Goal: Transaction & Acquisition: Purchase product/service

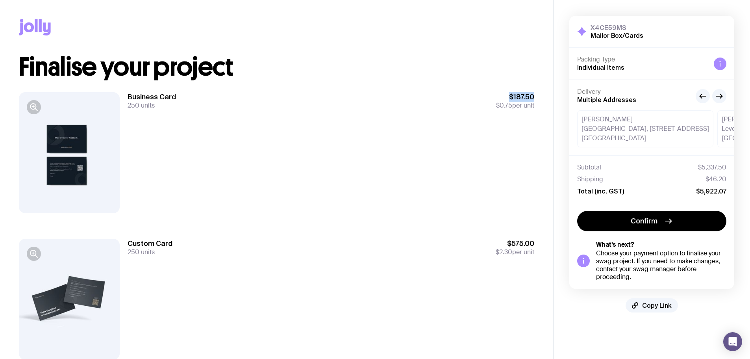
drag, startPoint x: 259, startPoint y: 132, endPoint x: 491, endPoint y: 128, distance: 232.4
click at [485, 133] on div "Business Card 250 units $187.50 $0.75 per unit" at bounding box center [331, 152] width 407 height 121
click at [494, 124] on div "Business Card 250 units $187.50 $0.75 per unit" at bounding box center [331, 152] width 407 height 121
click at [70, 133] on div at bounding box center [69, 152] width 101 height 121
click at [33, 108] on icon "button" at bounding box center [33, 106] width 9 height 9
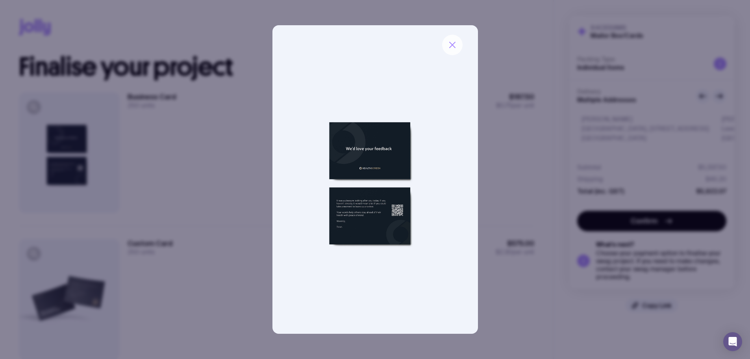
click at [461, 47] on button "button" at bounding box center [452, 45] width 20 height 20
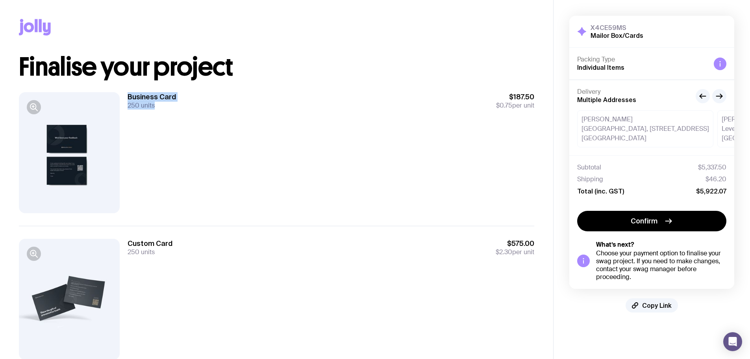
drag, startPoint x: 169, startPoint y: 160, endPoint x: 101, endPoint y: 127, distance: 76.1
click at [101, 128] on div "Business Card 250 units $187.50 $0.75 per unit" at bounding box center [277, 153] width 516 height 146
click at [141, 106] on span "250 units" at bounding box center [141, 105] width 27 height 8
drag, startPoint x: 163, startPoint y: 104, endPoint x: 191, endPoint y: 101, distance: 28.5
click at [165, 104] on div "250 units" at bounding box center [152, 106] width 48 height 8
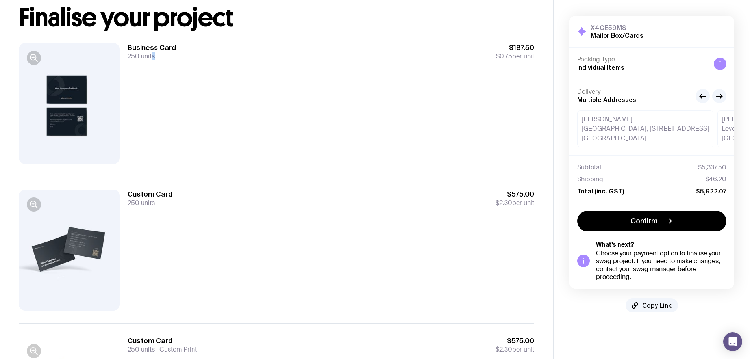
scroll to position [47, 0]
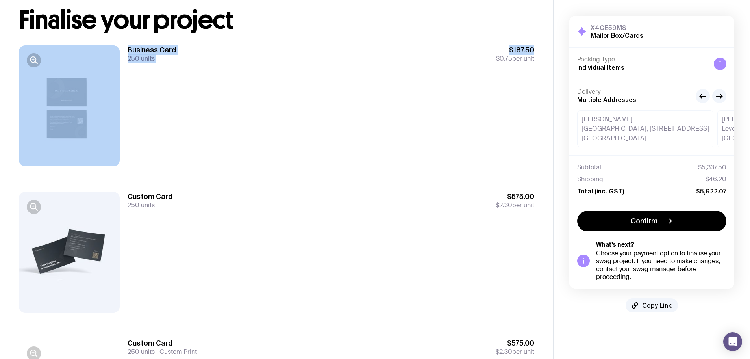
drag, startPoint x: 483, startPoint y: 97, endPoint x: 122, endPoint y: 48, distance: 364.4
click at [122, 48] on div "Business Card 250 units $187.50 $0.75 per unit" at bounding box center [277, 106] width 516 height 146
click at [137, 45] on div "Business Card 250 units $187.50 $0.75 per unit" at bounding box center [277, 106] width 516 height 146
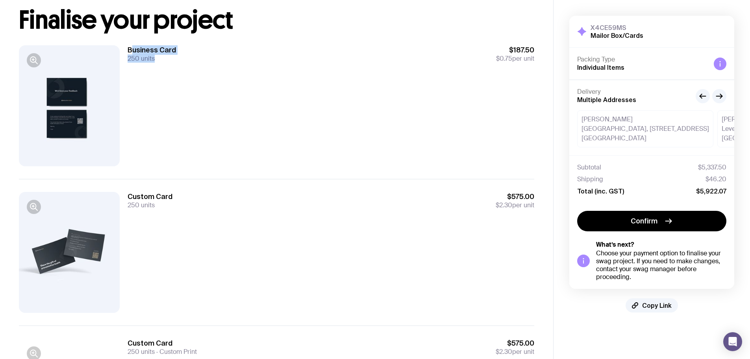
drag, startPoint x: 131, startPoint y: 46, endPoint x: 218, endPoint y: 63, distance: 88.7
click at [206, 63] on div "Business Card 250 units $187.50 $0.75 per unit" at bounding box center [277, 106] width 516 height 146
click at [263, 69] on div "Business Card 250 units $187.50 $0.75 per unit" at bounding box center [331, 105] width 407 height 121
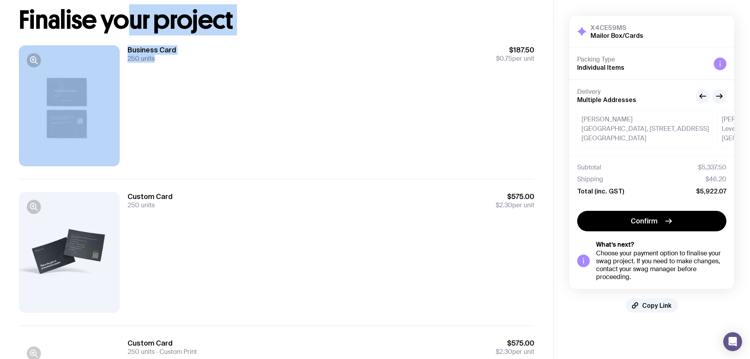
drag, startPoint x: 245, startPoint y: 74, endPoint x: 117, endPoint y: 31, distance: 135.1
click at [123, 30] on div "Finalise your project Business Card 250 units $187.50 $0.75 per unit Custom Car…" at bounding box center [277, 312] width 516 height 611
click at [146, 49] on h3 "Business Card" at bounding box center [152, 49] width 48 height 9
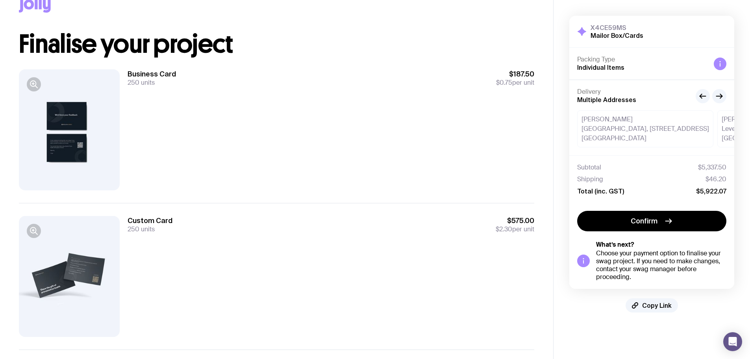
scroll to position [0, 0]
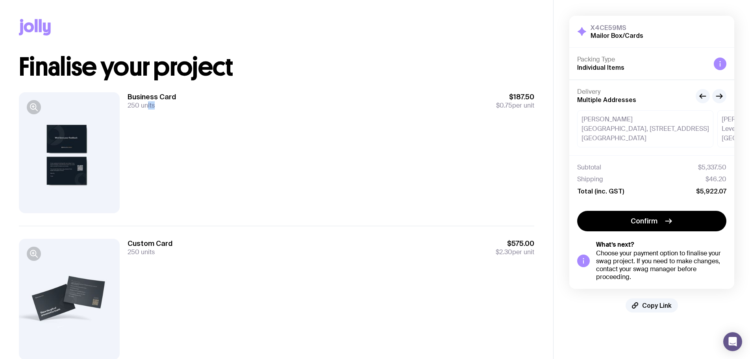
drag, startPoint x: 240, startPoint y: 119, endPoint x: 148, endPoint y: 122, distance: 92.6
click at [148, 122] on div "Business Card 250 units $187.50 $0.75 per unit" at bounding box center [331, 152] width 407 height 121
click at [127, 91] on div "Business Card 250 units $187.50 $0.75 per unit" at bounding box center [277, 153] width 516 height 146
drag, startPoint x: 137, startPoint y: 106, endPoint x: 168, endPoint y: 114, distance: 32.2
click at [168, 114] on div "Business Card 250 units $187.50 $0.75 per unit" at bounding box center [277, 153] width 516 height 146
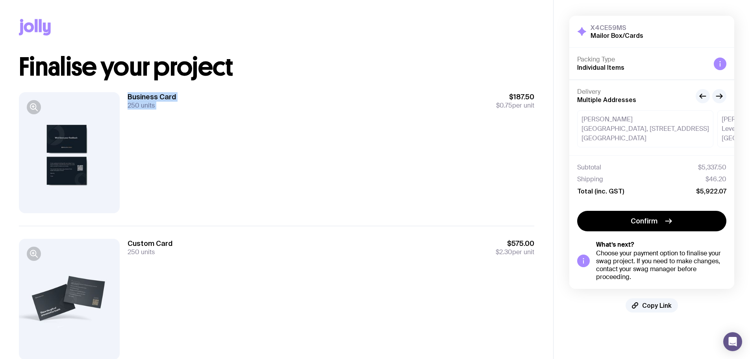
click at [168, 114] on div "Business Card 250 units $187.50 $0.75 per unit" at bounding box center [331, 152] width 407 height 121
click at [418, 74] on h1 "Finalise your project" at bounding box center [277, 66] width 516 height 25
drag, startPoint x: 489, startPoint y: 113, endPoint x: 555, endPoint y: 121, distance: 66.6
click at [518, 121] on div "Business Card 250 units $187.50 $0.75 per unit" at bounding box center [331, 152] width 407 height 121
click at [555, 121] on div "X4CE59MS Mailor Box/Cards Hide Details Packing Type Individual Items Delivery M…" at bounding box center [652, 164] width 197 height 328
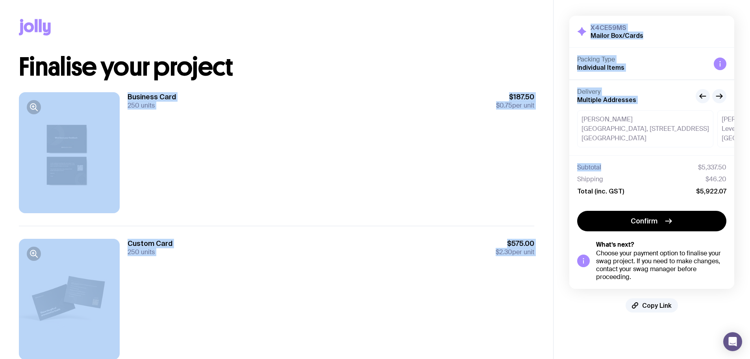
drag, startPoint x: 556, startPoint y: 120, endPoint x: 377, endPoint y: 78, distance: 183.4
click at [377, 78] on div "Copy Link Finalise your project Business Card 250 units $187.50 $0.75 per unit …" at bounding box center [375, 340] width 750 height 681
click at [407, 80] on div "Business Card 250 units $187.50 $0.75 per unit" at bounding box center [277, 153] width 516 height 146
drag, startPoint x: 458, startPoint y: 93, endPoint x: 626, endPoint y: 123, distance: 170.9
click at [609, 121] on div "Copy Link Finalise your project Business Card 250 units $187.50 $0.75 per unit …" at bounding box center [375, 340] width 750 height 681
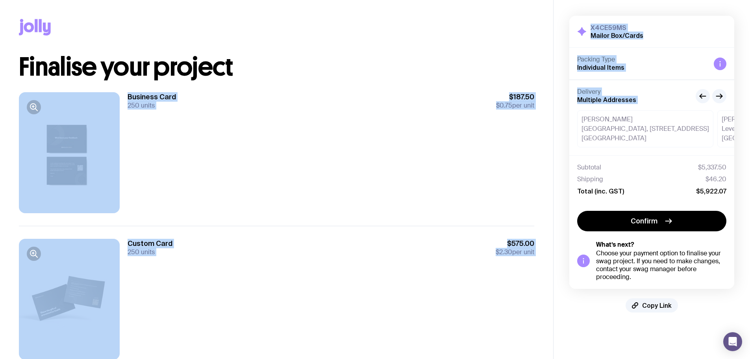
drag, startPoint x: 720, startPoint y: 133, endPoint x: 462, endPoint y: 138, distance: 258.0
click at [462, 138] on div "Copy Link Finalise your project Business Card 250 units $187.50 $0.75 per unit …" at bounding box center [375, 340] width 750 height 681
drag, startPoint x: 717, startPoint y: 131, endPoint x: 726, endPoint y: 132, distance: 9.1
drag, startPoint x: 474, startPoint y: 120, endPoint x: 438, endPoint y: 113, distance: 36.1
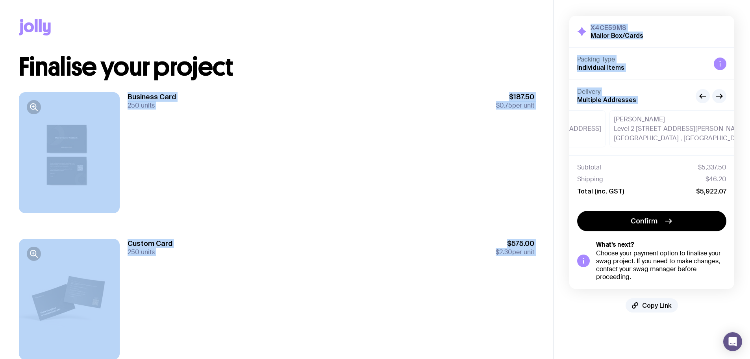
click at [439, 115] on div "Copy Link Finalise your project Business Card 250 units $187.50 $0.75 per unit …" at bounding box center [375, 340] width 750 height 681
drag, startPoint x: 754, startPoint y: 136, endPoint x: 756, endPoint y: 140, distance: 4.4
click at [750, 139] on html "Copy Link Finalise your project Business Card 250 units $187.50 $0.75 per unit …" at bounding box center [375, 179] width 750 height 359
drag, startPoint x: 613, startPoint y: 141, endPoint x: 753, endPoint y: 141, distance: 140.2
click at [749, 140] on div "X4CE59MS Mailor Box/Cards Hide Details Packing Type Individual Items Delivery M…" at bounding box center [652, 164] width 197 height 328
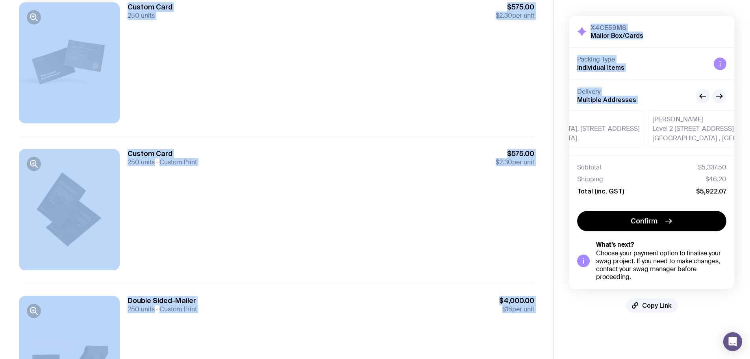
click at [326, 184] on div "Custom Card 250 units Custom Print $575.00 $2.30 per unit" at bounding box center [331, 209] width 407 height 121
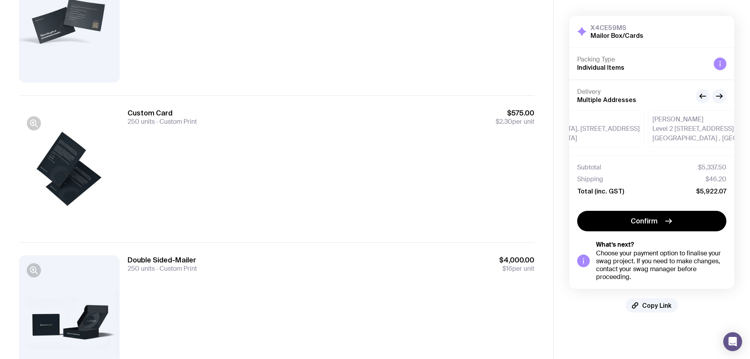
scroll to position [323, 0]
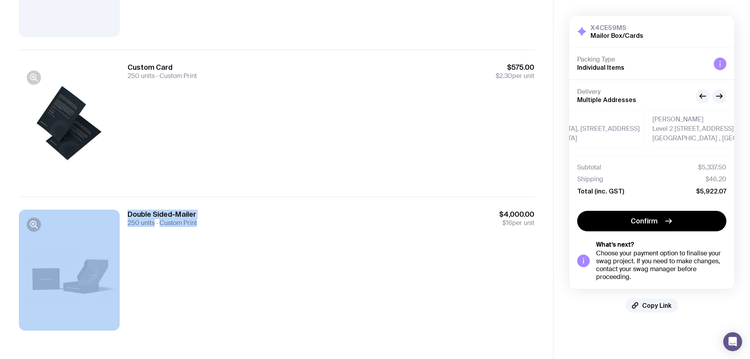
drag, startPoint x: 303, startPoint y: 244, endPoint x: 95, endPoint y: 199, distance: 213.6
click at [95, 199] on div "Double Sided-Mailer 250 units Custom Print $4,000.00 $16 per unit" at bounding box center [277, 270] width 516 height 147
drag, startPoint x: 551, startPoint y: 228, endPoint x: 99, endPoint y: 216, distance: 451.5
click at [99, 216] on div "Copy Link Finalise your project Business Card 250 units $187.50 $0.75 per unit …" at bounding box center [276, 10] width 553 height 666
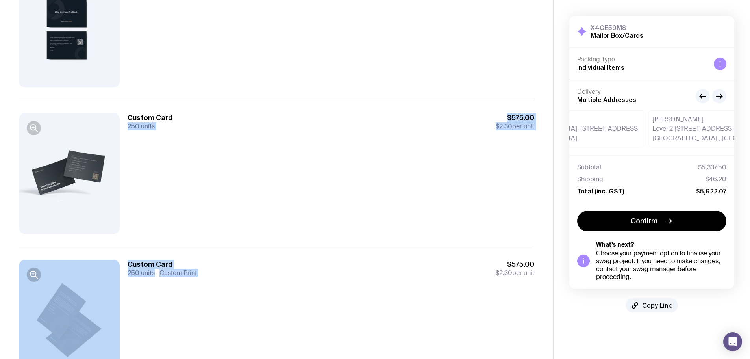
drag, startPoint x: 452, startPoint y: 254, endPoint x: 203, endPoint y: 91, distance: 297.3
click at [205, 98] on div "Business Card 250 units $187.50 $0.75 per unit Custom Card 250 units $575.00 $2…" at bounding box center [277, 247] width 516 height 586
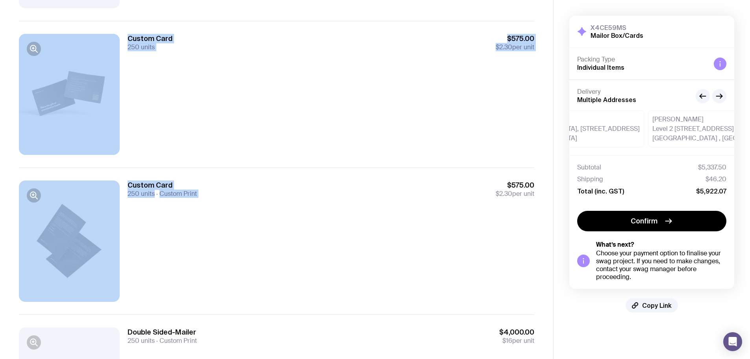
scroll to position [283, 0]
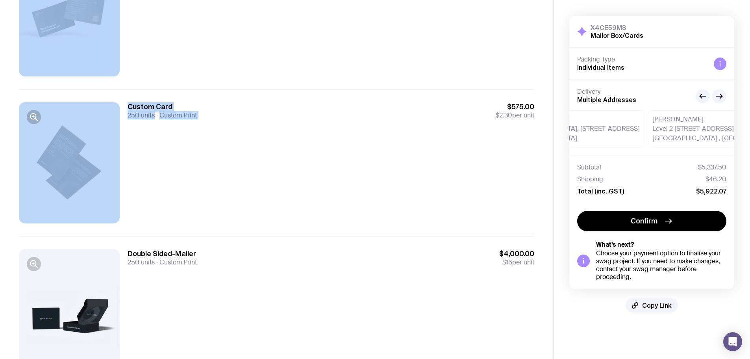
click at [288, 145] on div "Custom Card 250 units Custom Print $575.00 $2.30 per unit" at bounding box center [331, 162] width 407 height 121
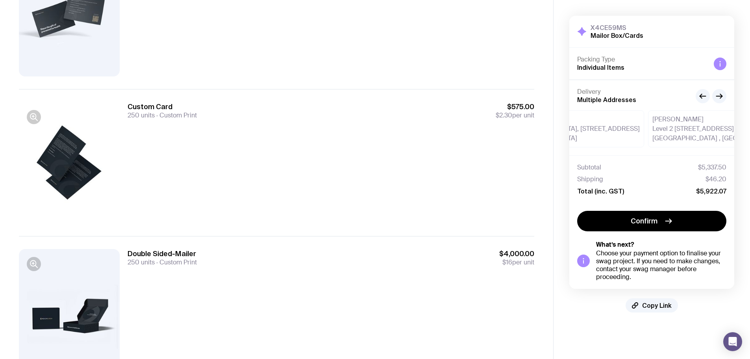
click at [510, 216] on div "Custom Card 250 units Custom Print $575.00 $2.30 per unit" at bounding box center [331, 162] width 407 height 121
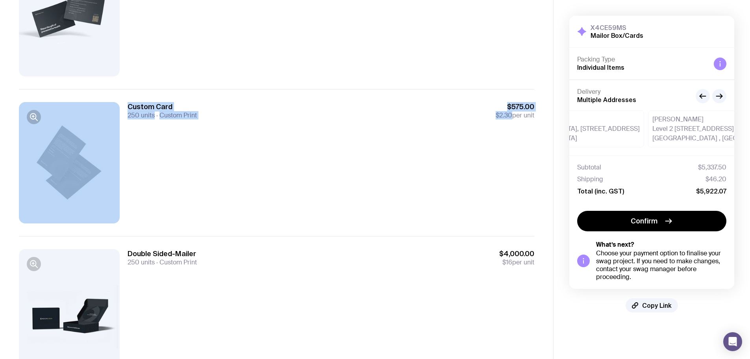
drag, startPoint x: 509, startPoint y: 193, endPoint x: -25, endPoint y: 121, distance: 539.3
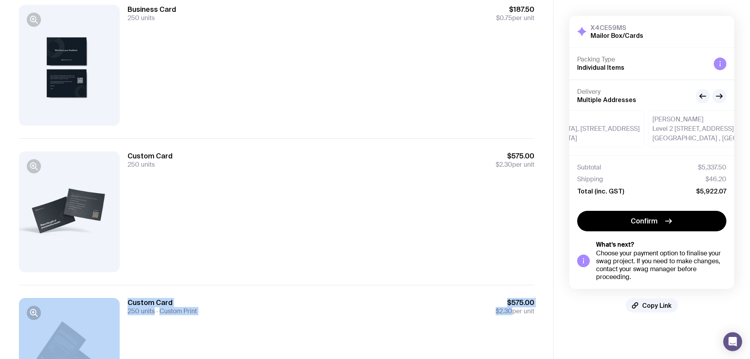
scroll to position [86, 0]
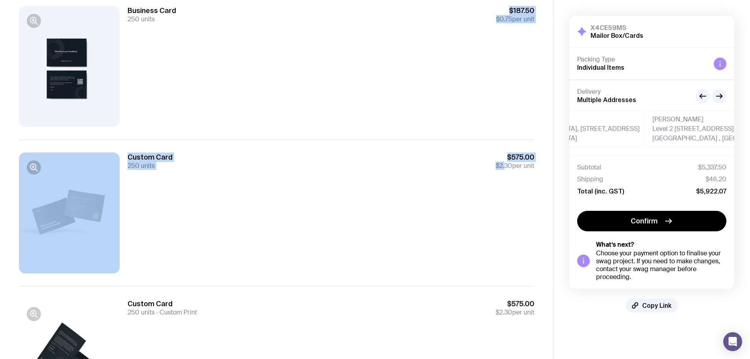
drag, startPoint x: 504, startPoint y: 257, endPoint x: 245, endPoint y: 64, distance: 322.6
click at [245, 64] on div "Business Card 250 units $187.50 $0.75 per unit Custom Card 250 units $575.00 $2…" at bounding box center [277, 286] width 516 height 586
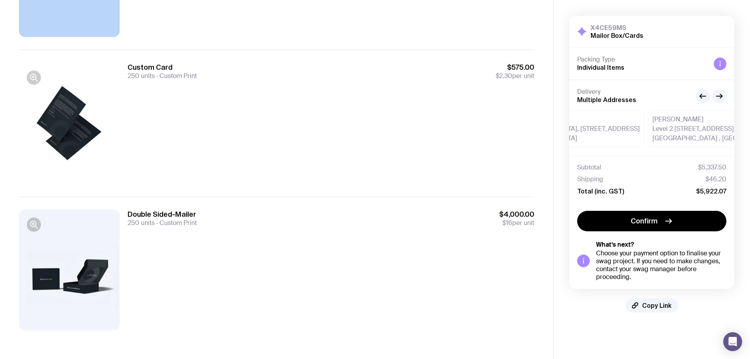
drag, startPoint x: 698, startPoint y: 94, endPoint x: 710, endPoint y: 121, distance: 29.2
click at [705, 106] on div "Delivery Multiple Addresses [PERSON_NAME][GEOGRAPHIC_DATA], [STREET_ADDRESS][PE…" at bounding box center [652, 118] width 165 height 76
drag, startPoint x: 710, startPoint y: 122, endPoint x: 742, endPoint y: 122, distance: 32.3
click at [741, 122] on div "X4CE59MS Mailor Box/Cards Hide Details Packing Type Individual Items Delivery M…" at bounding box center [652, 164] width 197 height 328
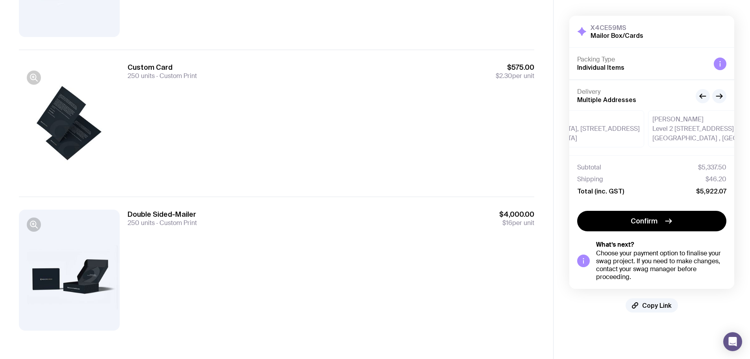
drag, startPoint x: 612, startPoint y: 143, endPoint x: 663, endPoint y: 135, distance: 51.7
click at [631, 139] on div "Delivery Multiple Addresses [PERSON_NAME][GEOGRAPHIC_DATA], [STREET_ADDRESS][PE…" at bounding box center [652, 118] width 165 height 76
click at [733, 113] on div "[PERSON_NAME] Level 2 [STREET_ADDRESS][PERSON_NAME]" at bounding box center [728, 128] width 161 height 37
click at [706, 96] on icon "button" at bounding box center [702, 95] width 9 height 9
click at [718, 92] on icon "button" at bounding box center [719, 95] width 9 height 9
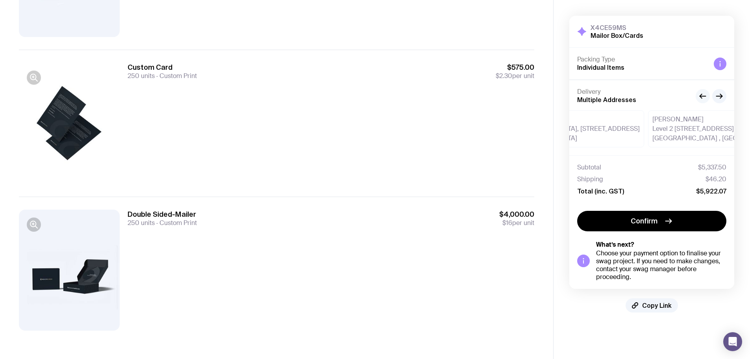
click at [705, 96] on icon "button" at bounding box center [702, 95] width 9 height 9
drag, startPoint x: 671, startPoint y: 132, endPoint x: 719, endPoint y: 132, distance: 48.0
click at [716, 132] on div "[PERSON_NAME][GEOGRAPHIC_DATA], [STREET_ADDRESS][PERSON_NAME]" at bounding box center [650, 128] width 136 height 37
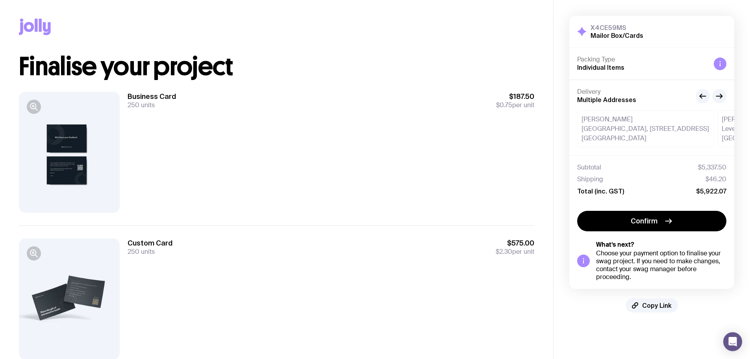
scroll to position [0, 0]
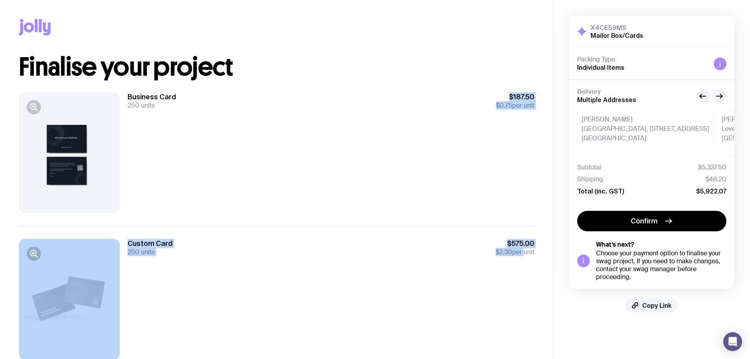
drag, startPoint x: 495, startPoint y: 97, endPoint x: 523, endPoint y: 275, distance: 180.7
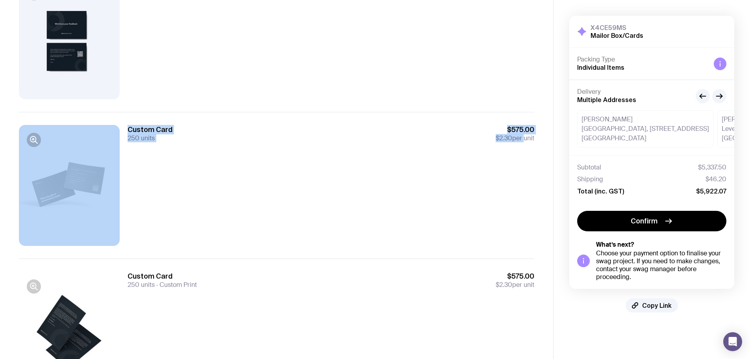
scroll to position [158, 0]
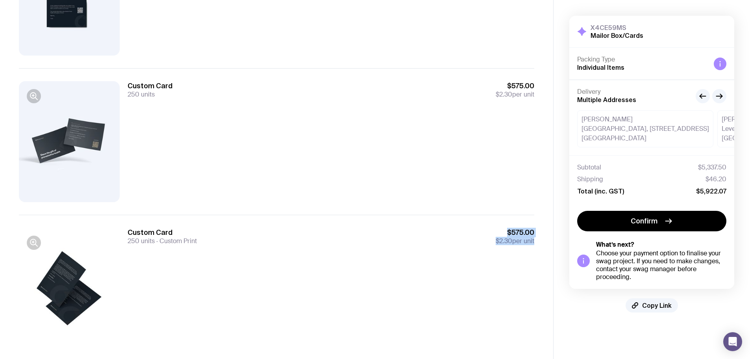
drag, startPoint x: 533, startPoint y: 250, endPoint x: 415, endPoint y: 215, distance: 123.0
click at [419, 221] on div "Custom Card 250 units Custom Print $575.00 $2.30 per unit" at bounding box center [277, 288] width 516 height 147
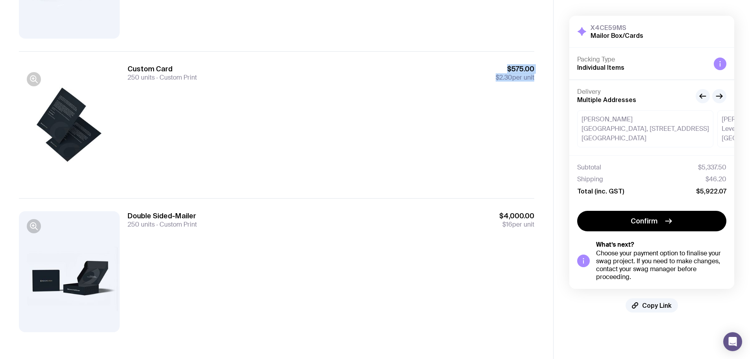
scroll to position [323, 0]
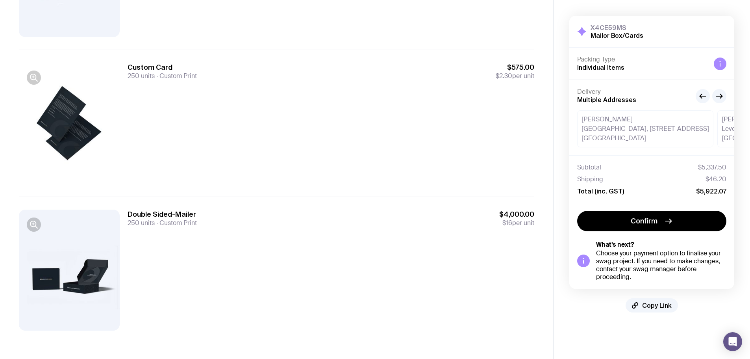
click at [73, 248] on div at bounding box center [69, 270] width 101 height 121
click at [39, 222] on button "button" at bounding box center [34, 224] width 14 height 14
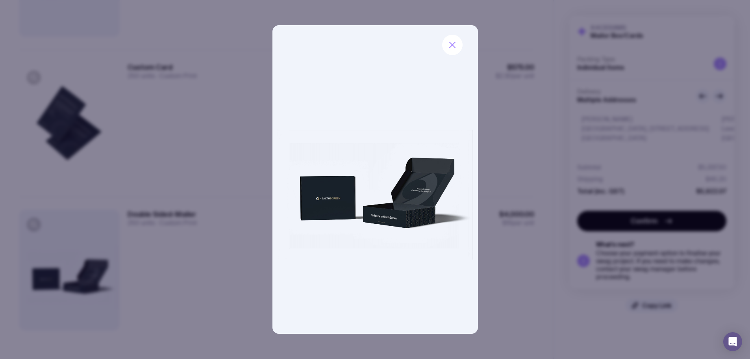
click at [169, 231] on div at bounding box center [375, 179] width 750 height 359
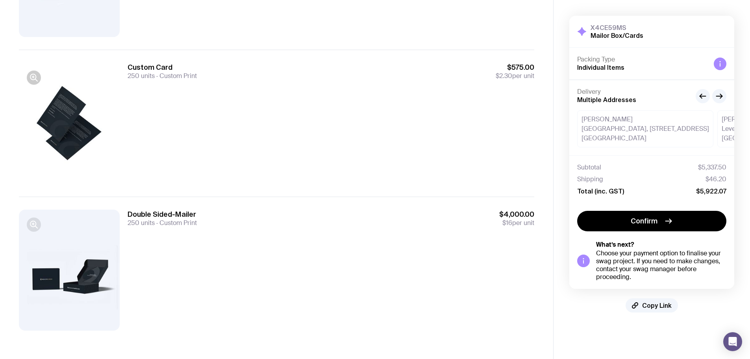
click at [40, 221] on button "button" at bounding box center [34, 224] width 14 height 14
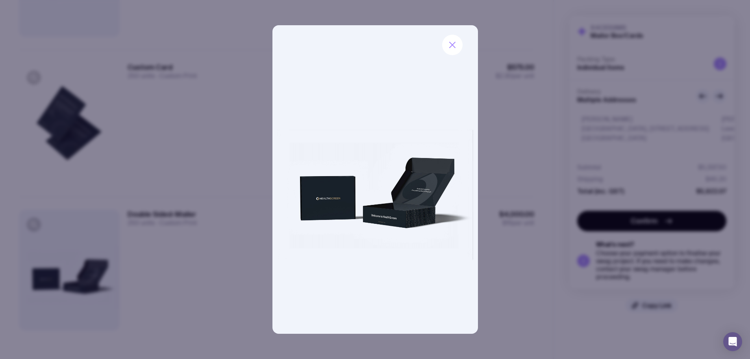
click at [147, 238] on div at bounding box center [375, 179] width 750 height 359
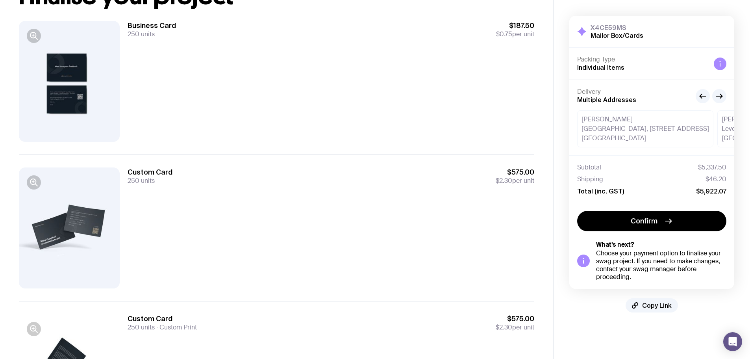
scroll to position [0, 0]
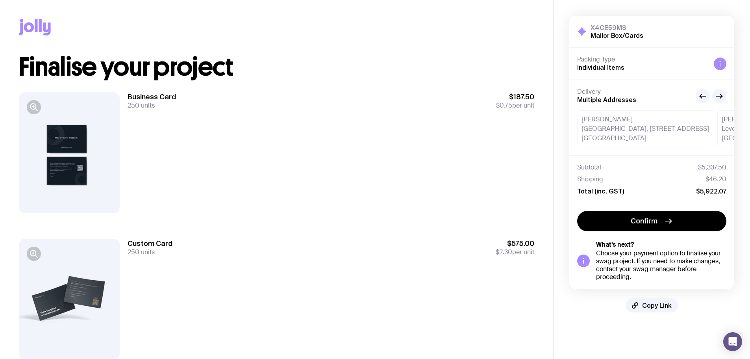
drag, startPoint x: 246, startPoint y: 189, endPoint x: 70, endPoint y: 82, distance: 205.7
click at [70, 83] on div "Business Card 250 units $187.50 $0.75 per unit" at bounding box center [277, 153] width 516 height 146
click at [52, 57] on h1 "Finalise your project" at bounding box center [277, 66] width 516 height 25
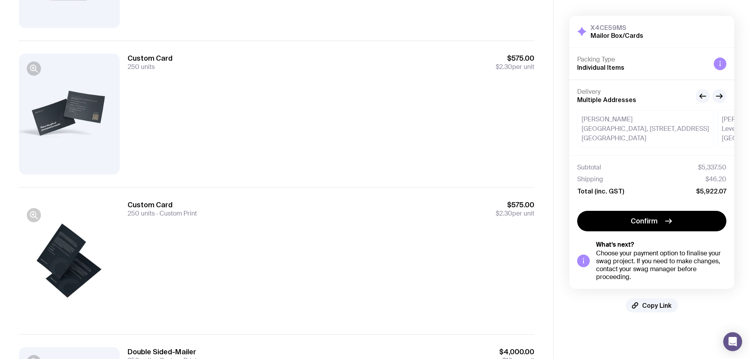
drag, startPoint x: 256, startPoint y: 289, endPoint x: 397, endPoint y: 331, distance: 147.5
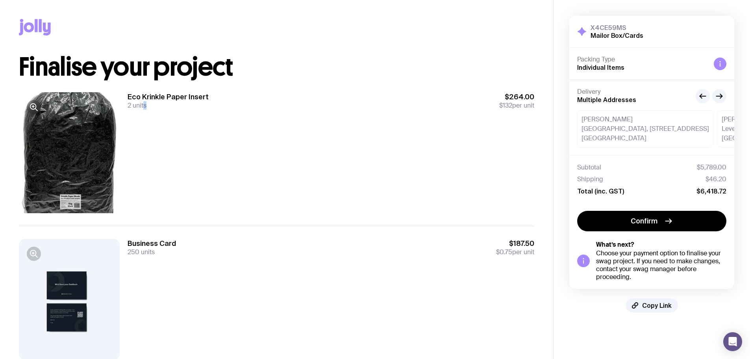
drag, startPoint x: 144, startPoint y: 113, endPoint x: 176, endPoint y: 103, distance: 34.3
click at [170, 104] on div "Eco Krinkle Paper Insert 2 units $264.00 $132 per unit" at bounding box center [331, 152] width 407 height 121
click at [184, 102] on div "2 units" at bounding box center [168, 106] width 81 height 8
drag, startPoint x: 181, startPoint y: 113, endPoint x: 139, endPoint y: 116, distance: 41.5
click at [140, 116] on div "Eco Krinkle Paper Insert 2 units $264.00 $132 per unit" at bounding box center [331, 152] width 407 height 121
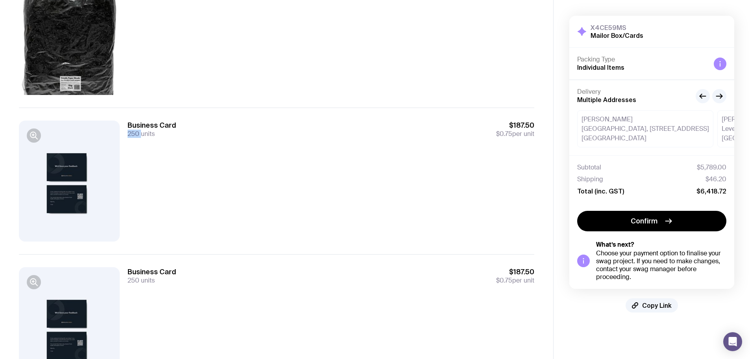
drag, startPoint x: 128, startPoint y: 149, endPoint x: 213, endPoint y: 183, distance: 91.9
click at [169, 168] on div "Business Card 250 units $187.50 $0.75 per unit" at bounding box center [277, 181] width 516 height 147
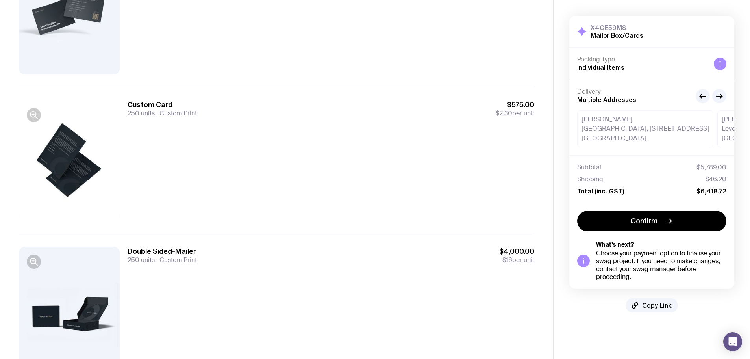
scroll to position [616, 0]
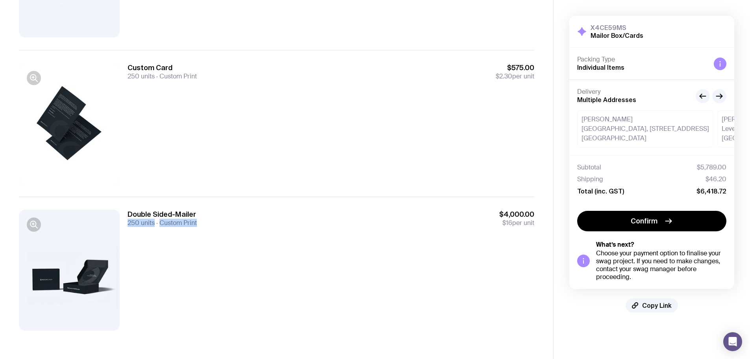
drag, startPoint x: 255, startPoint y: 224, endPoint x: 221, endPoint y: 203, distance: 40.0
click at [224, 209] on div "Double Sided-Mailer 250 units Custom Print $4,000.00 $16 per unit" at bounding box center [277, 270] width 516 height 147
